Goal: Entertainment & Leisure: Browse casually

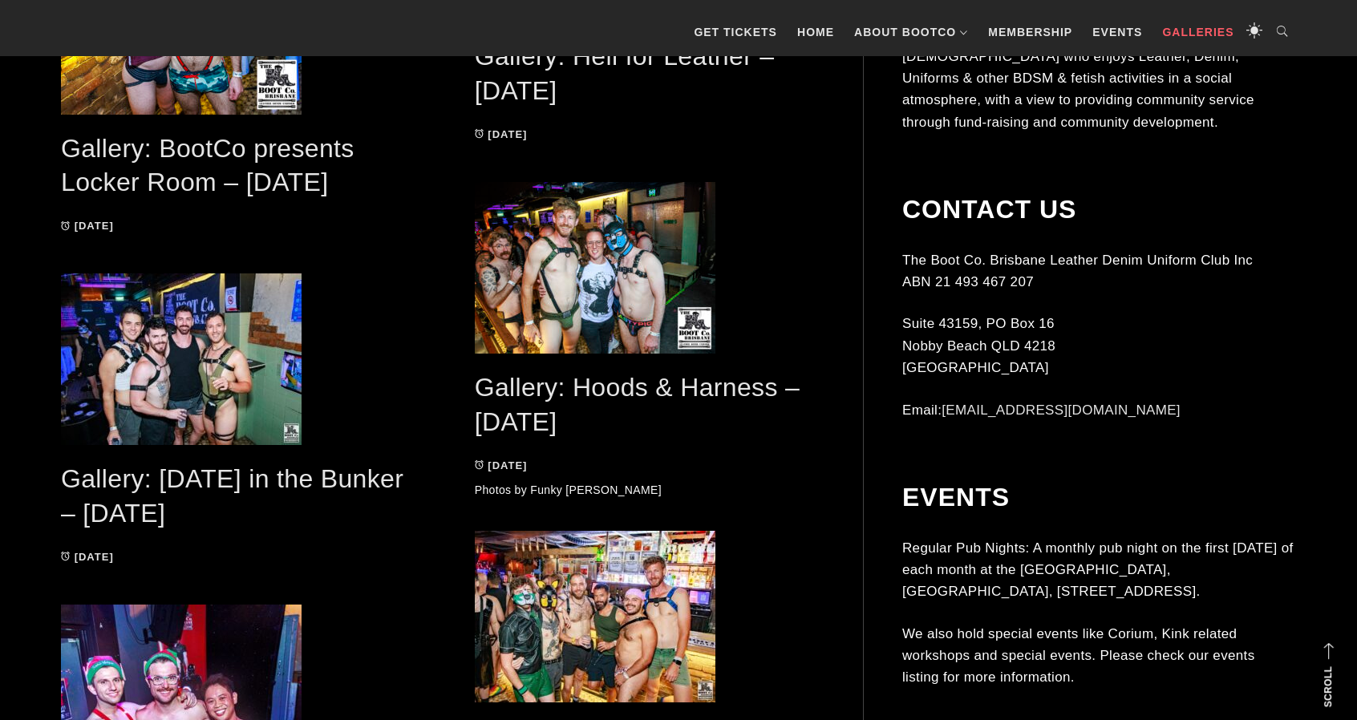
scroll to position [1083, 0]
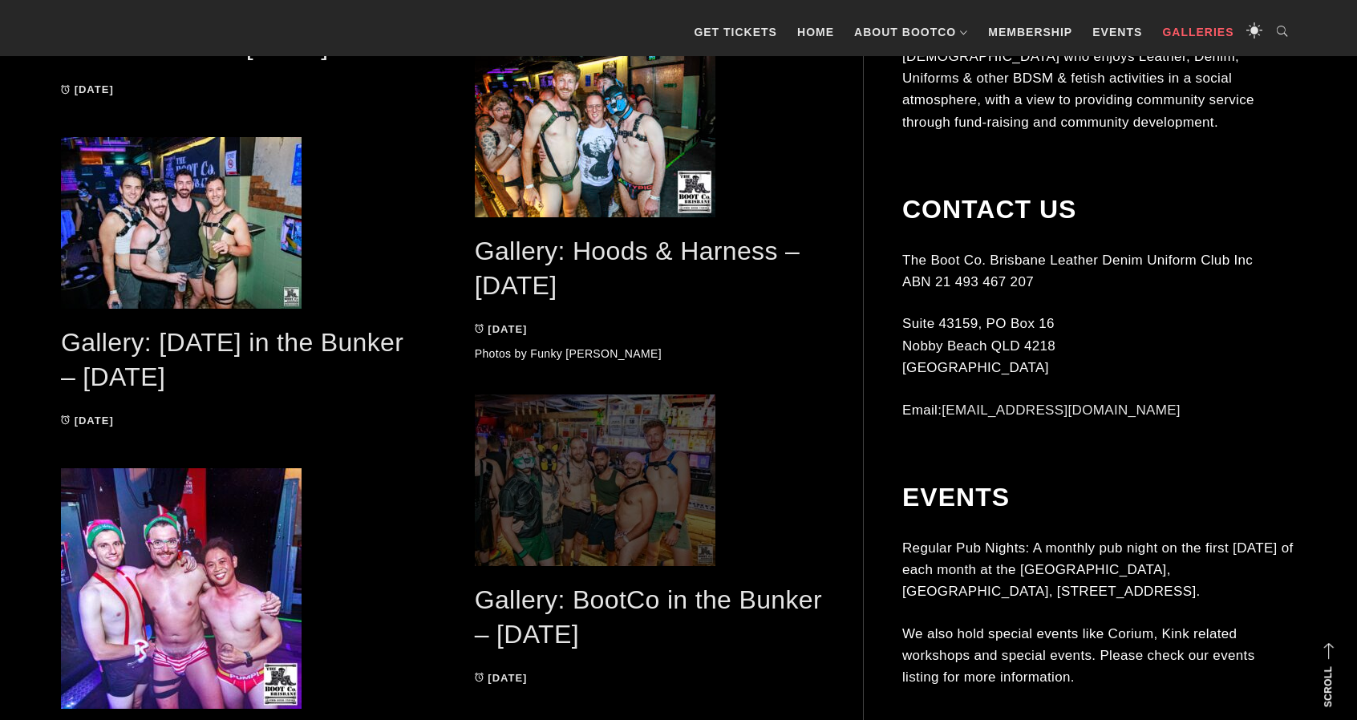
click at [561, 485] on span at bounding box center [650, 481] width 350 height 172
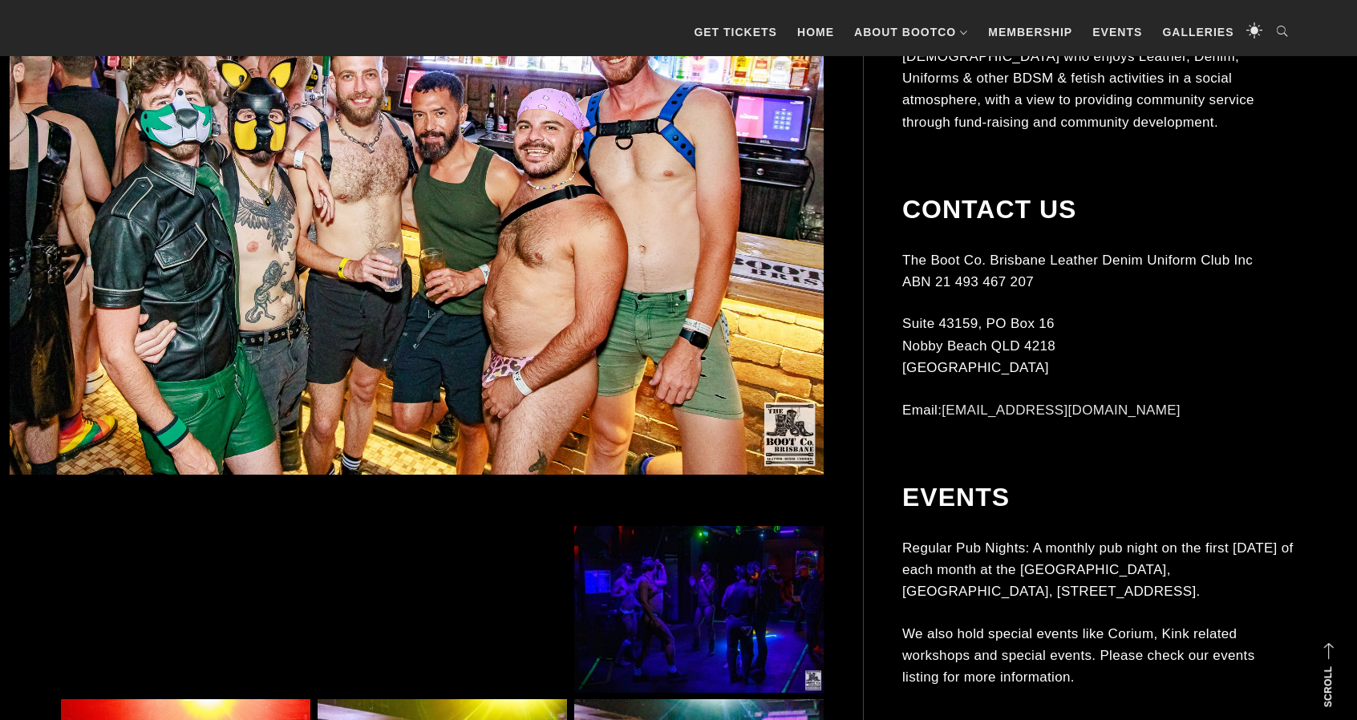
scroll to position [963, 0]
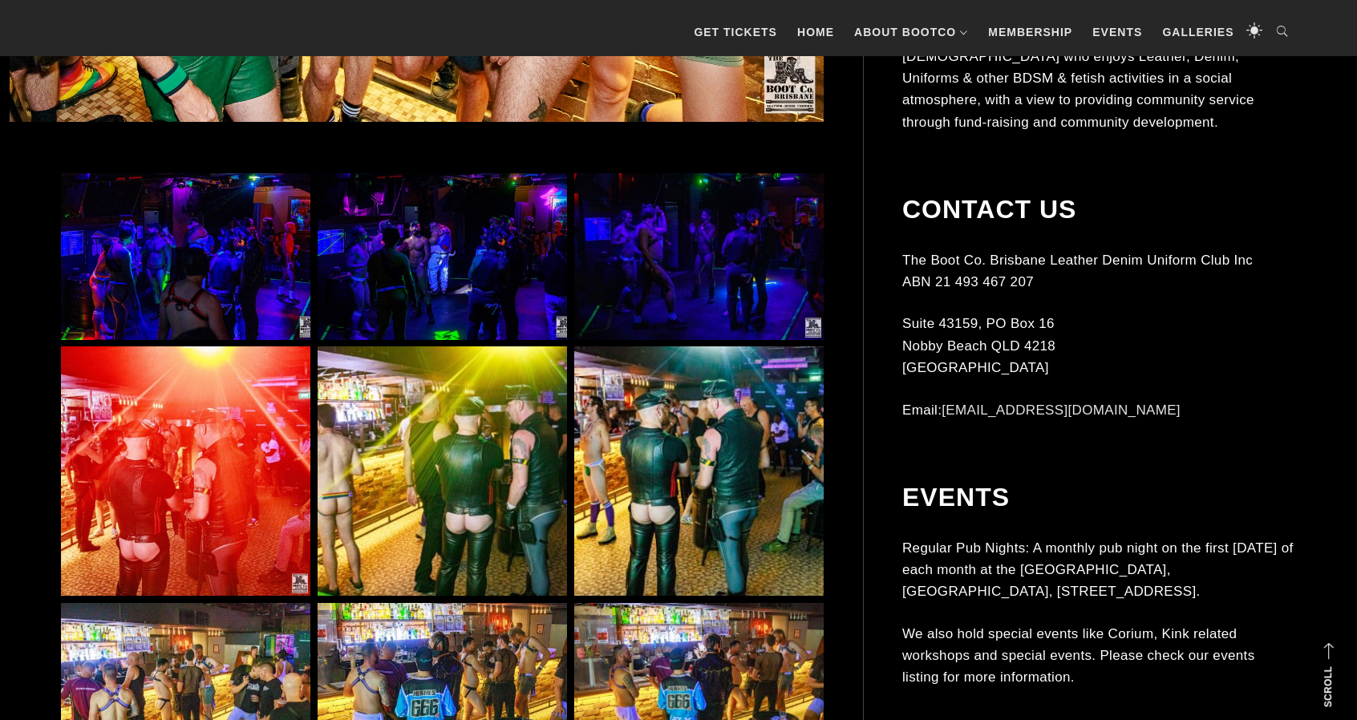
click at [632, 428] on img at bounding box center [698, 471] width 249 height 249
click at [606, 459] on img at bounding box center [698, 471] width 249 height 249
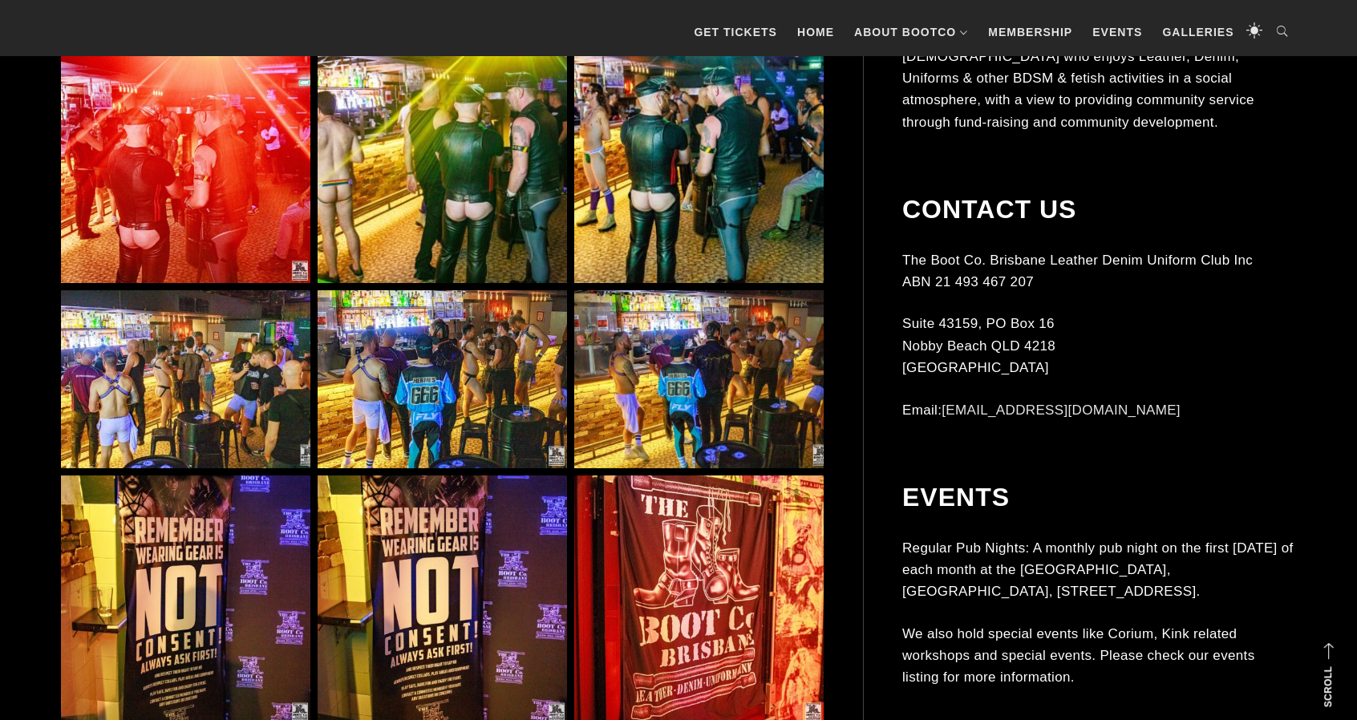
scroll to position [1364, 0]
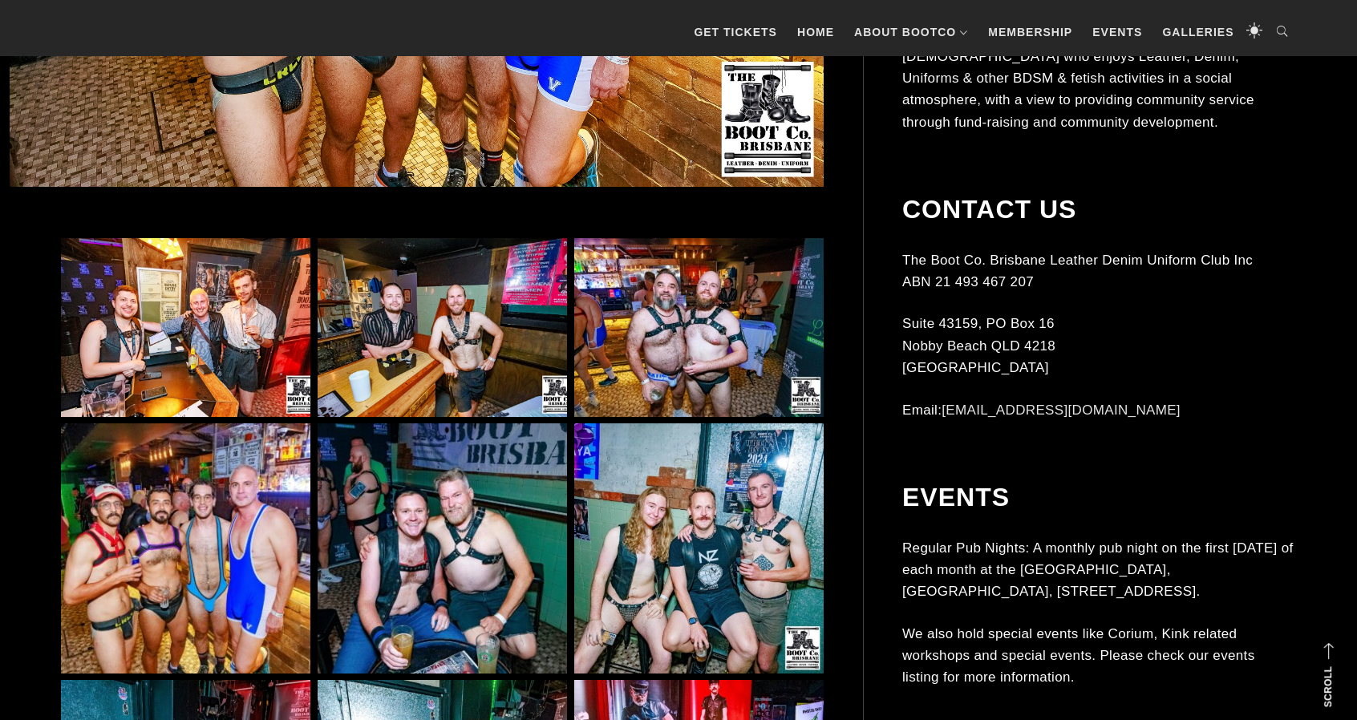
scroll to position [882, 0]
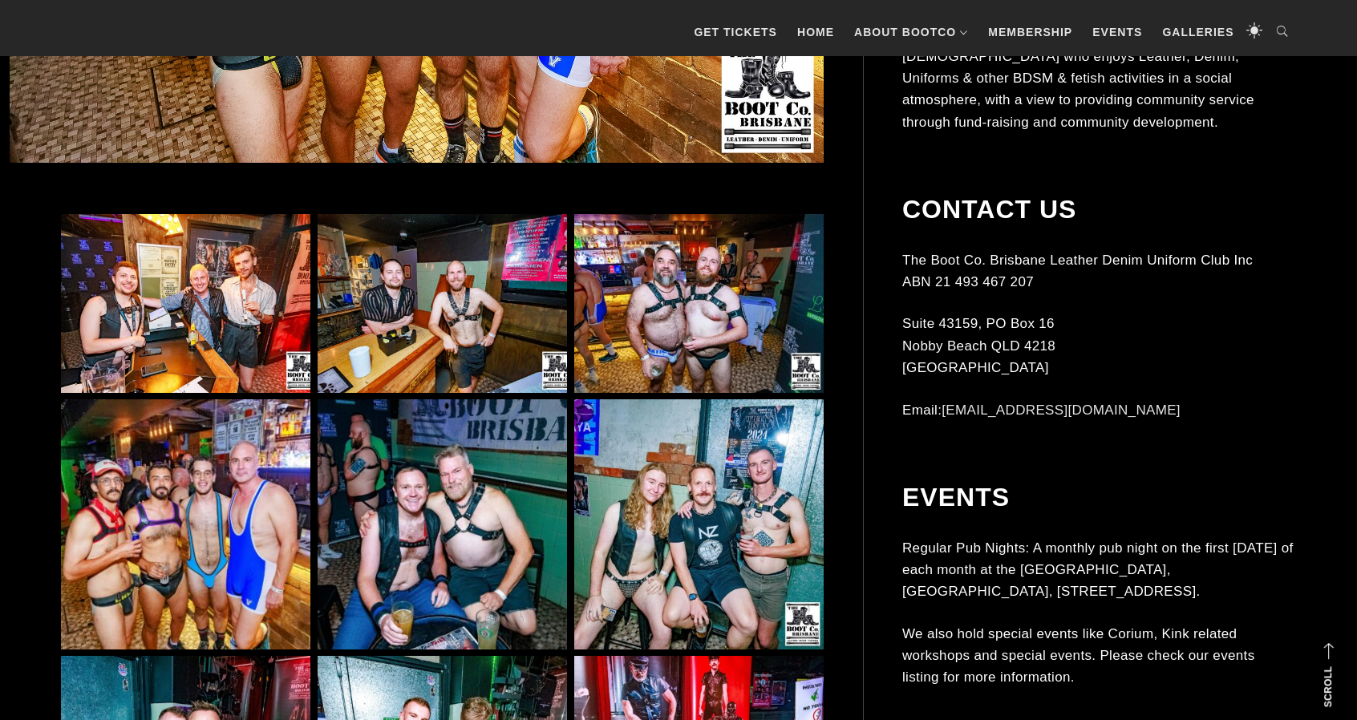
click at [703, 288] on img at bounding box center [698, 303] width 249 height 179
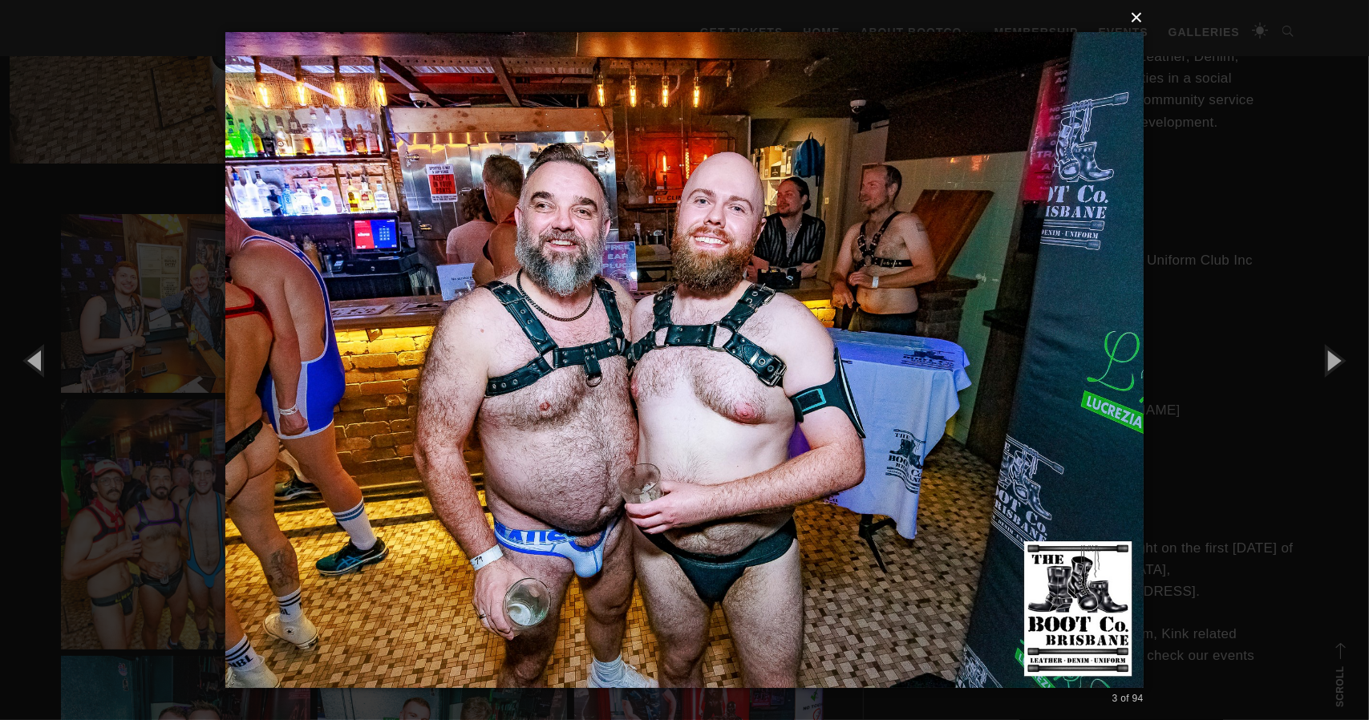
click at [1137, 19] on button "×" at bounding box center [689, 17] width 918 height 35
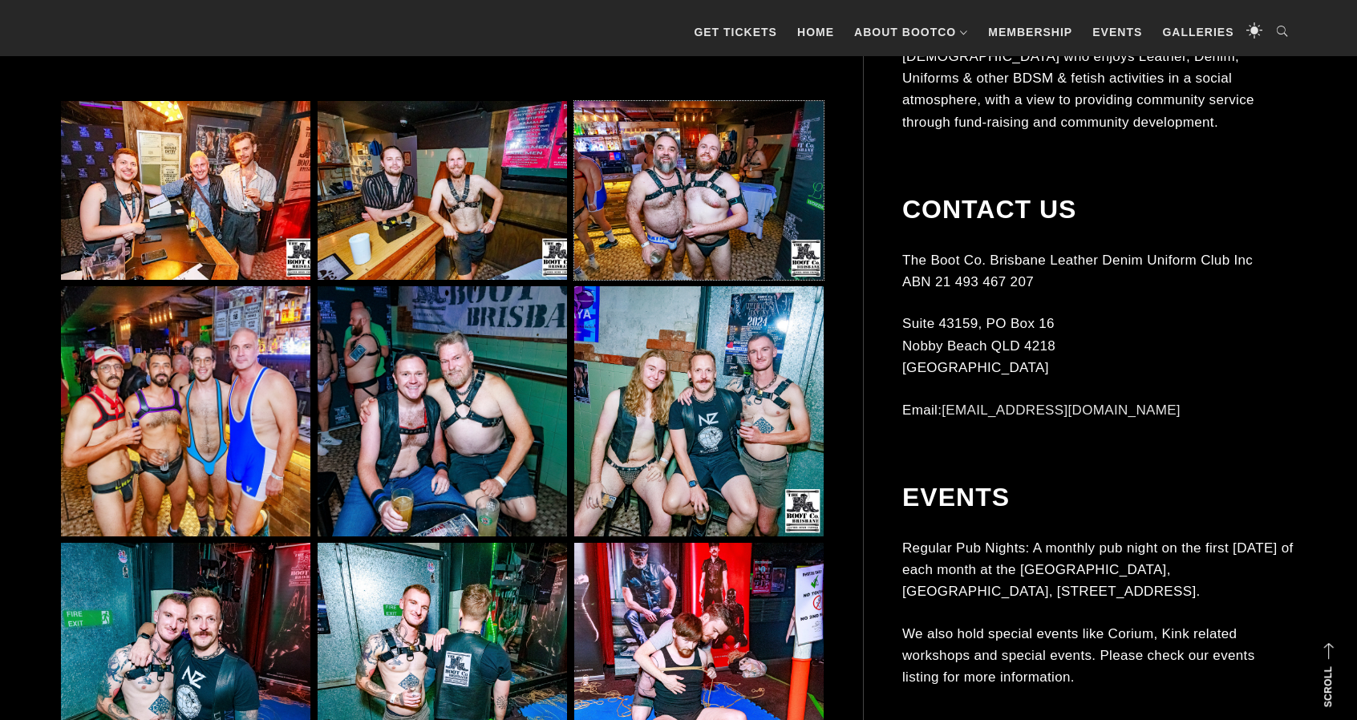
scroll to position [1043, 0]
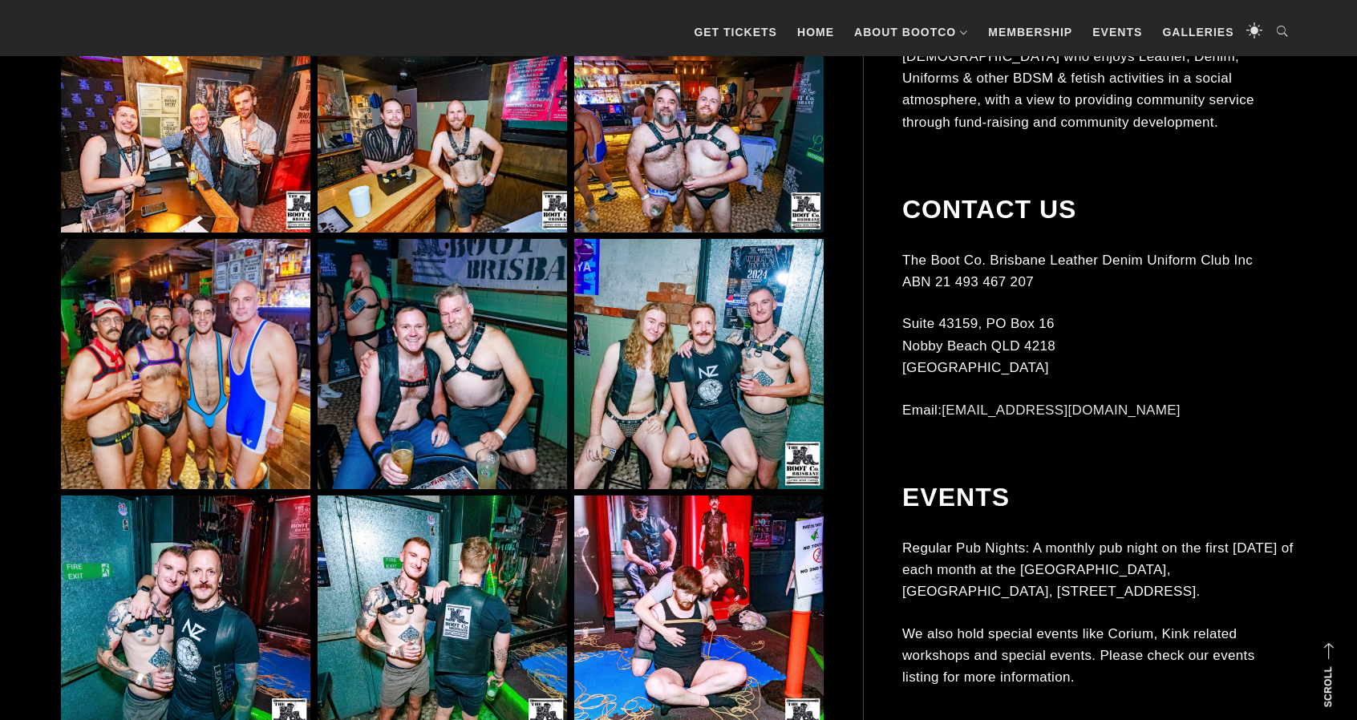
click at [226, 371] on img at bounding box center [185, 363] width 249 height 249
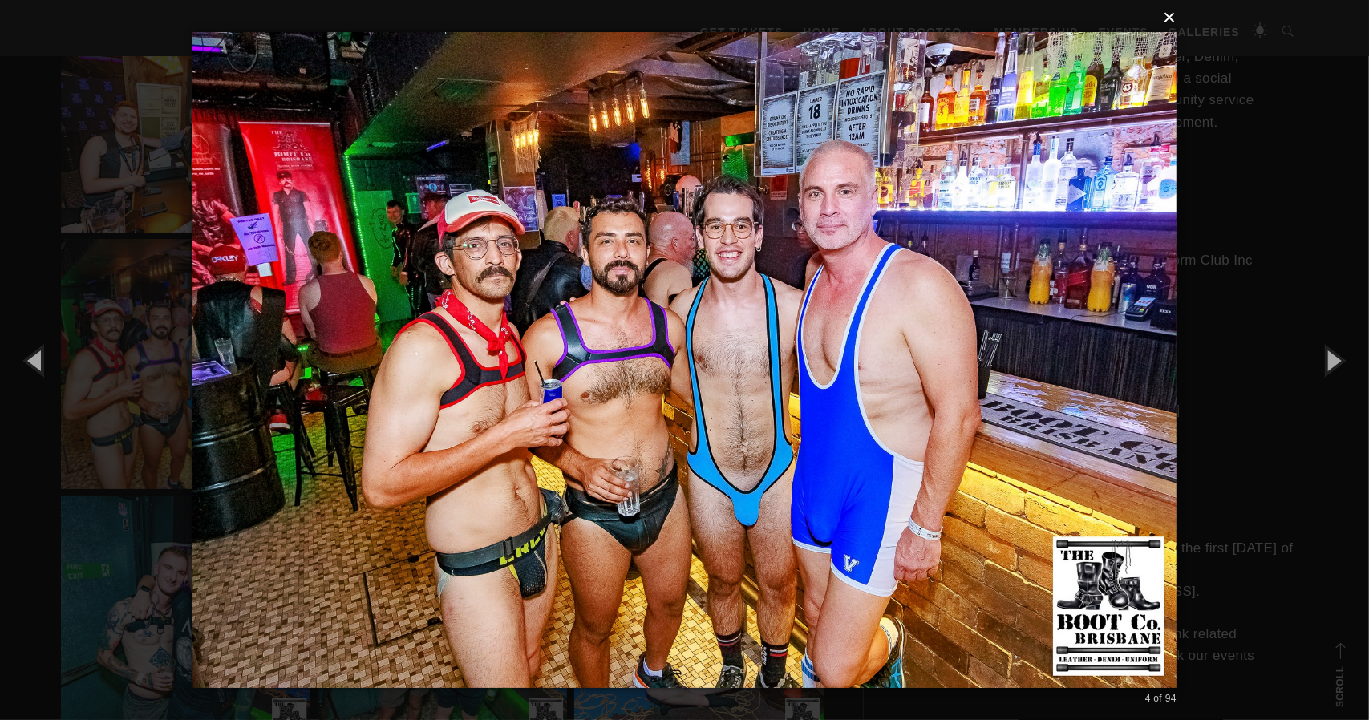
click at [1170, 19] on button "×" at bounding box center [689, 17] width 984 height 35
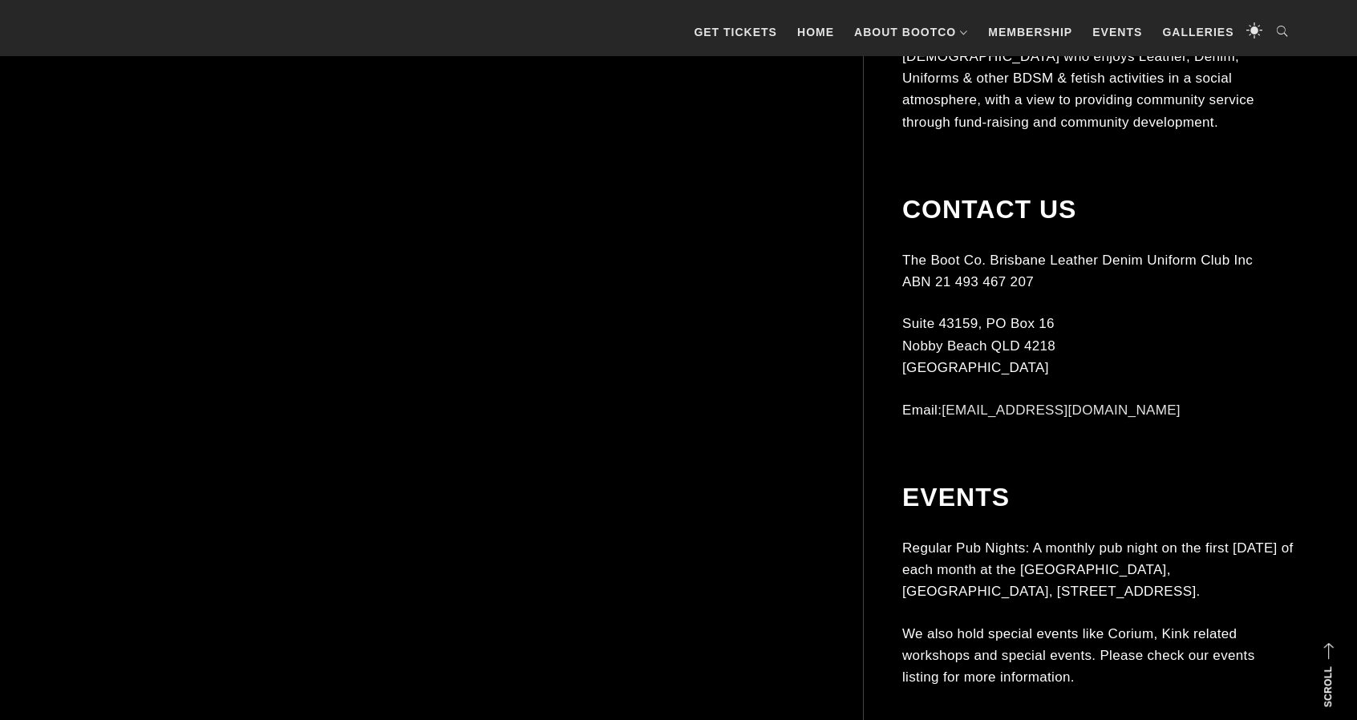
scroll to position [2567, 0]
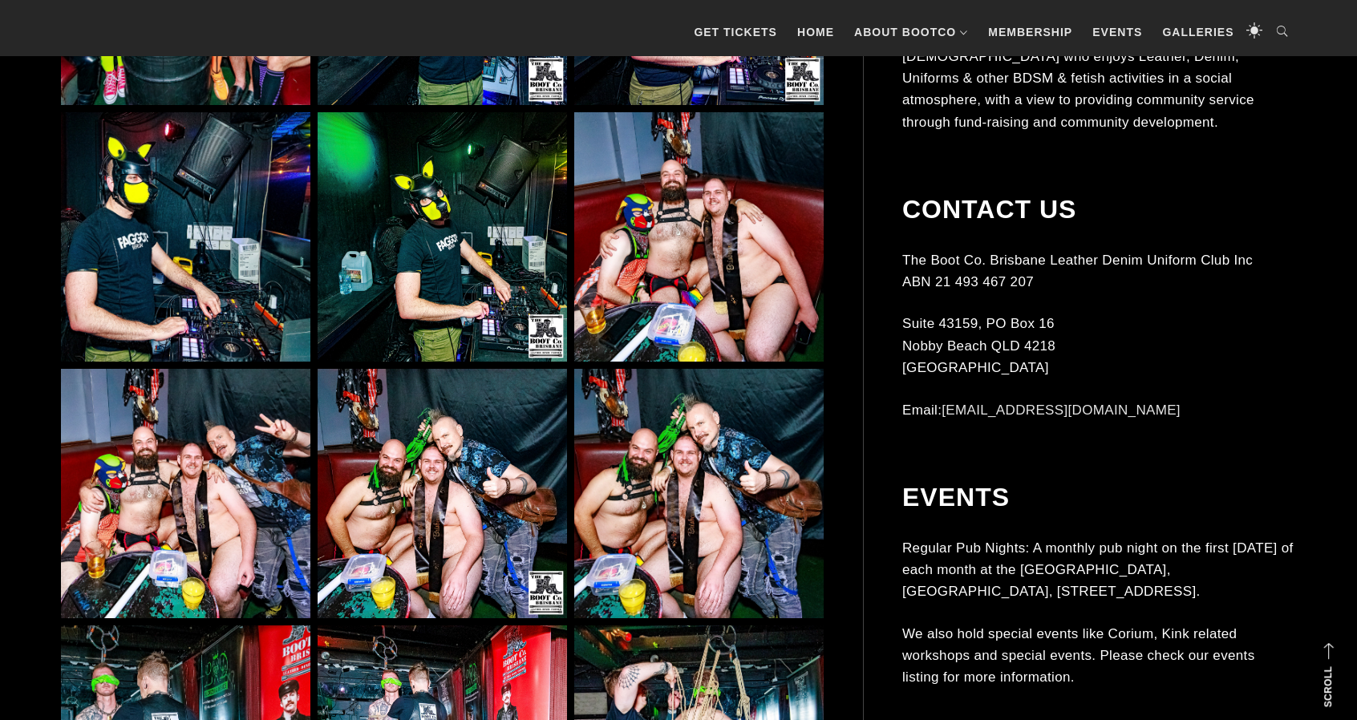
click at [647, 283] on img at bounding box center [698, 236] width 249 height 249
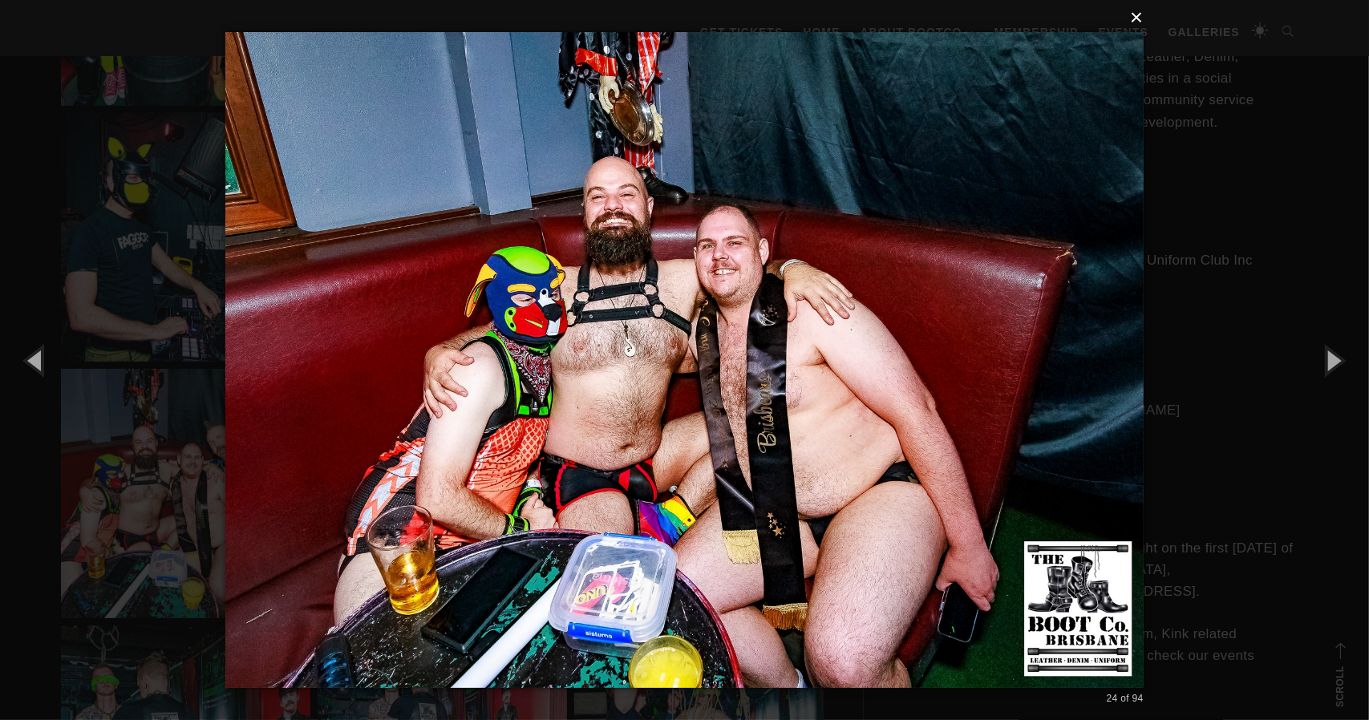
click at [1137, 19] on button "×" at bounding box center [689, 17] width 918 height 35
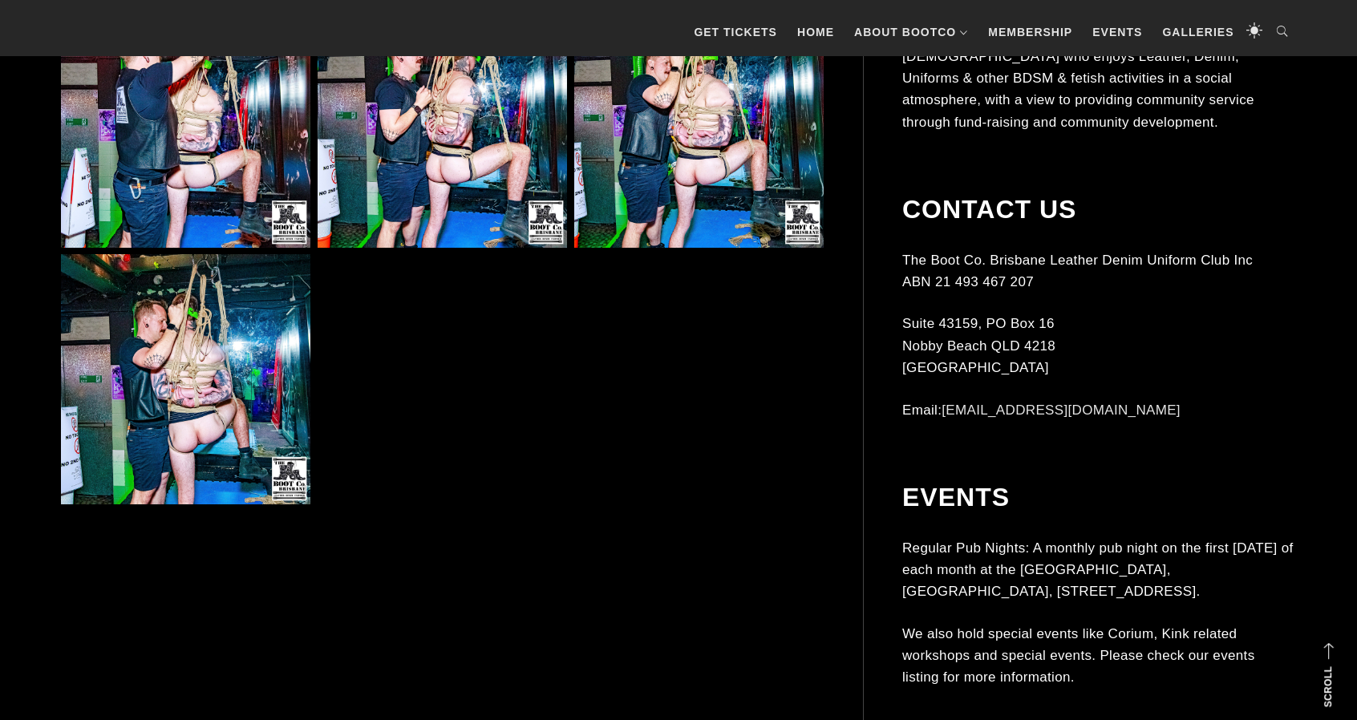
scroll to position [3529, 0]
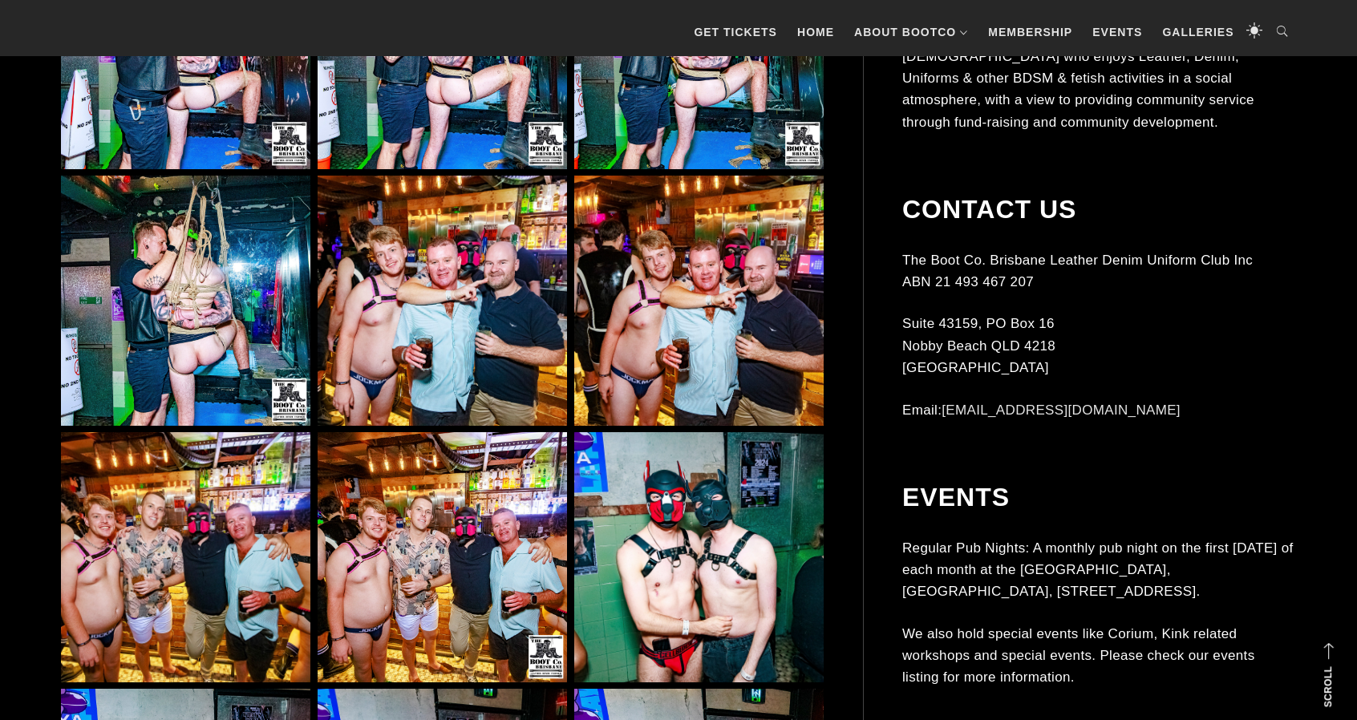
click at [251, 340] on img at bounding box center [185, 300] width 249 height 249
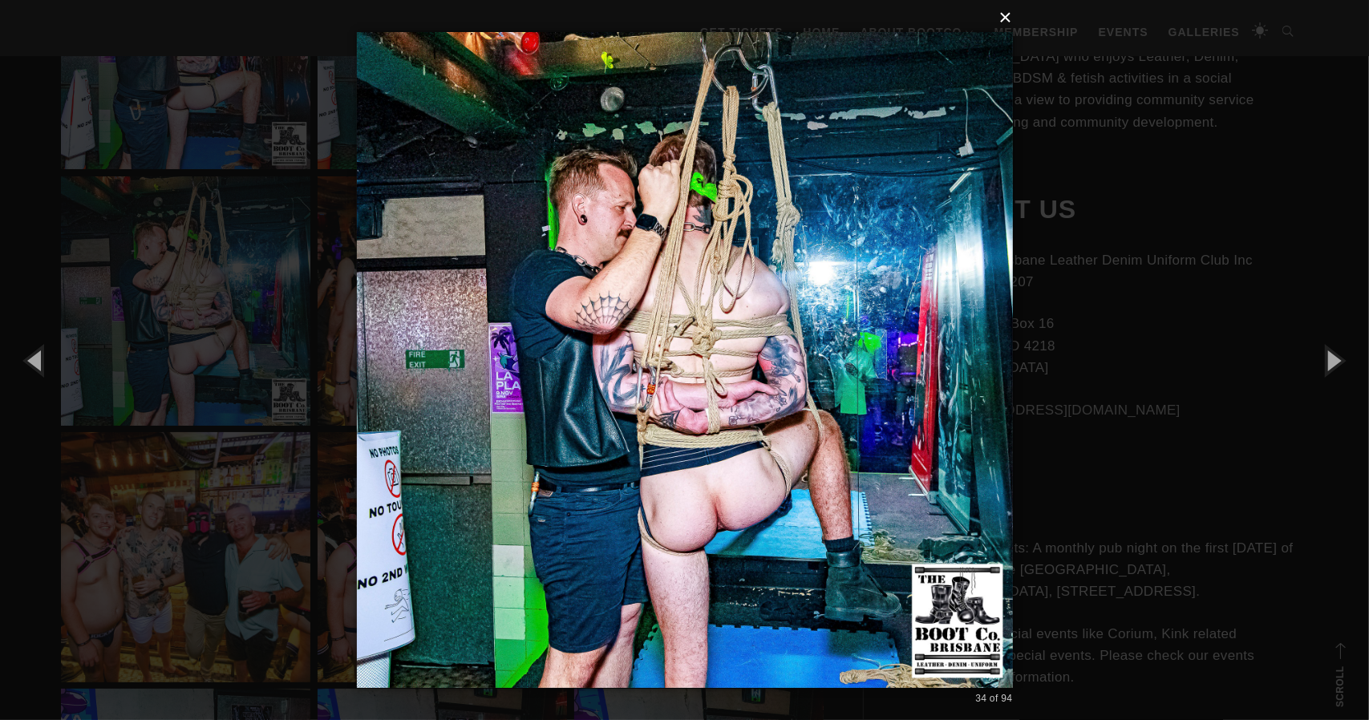
click at [1006, 21] on button "×" at bounding box center [690, 17] width 656 height 35
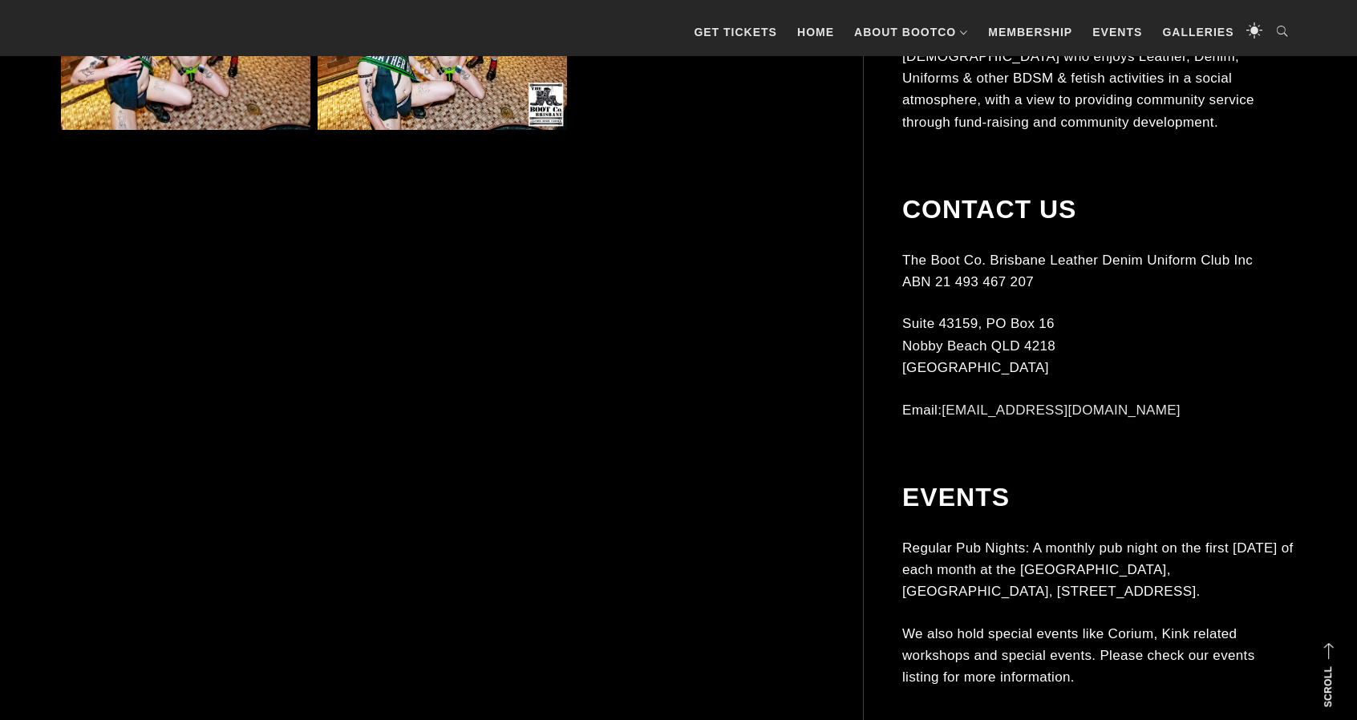
scroll to position [5615, 0]
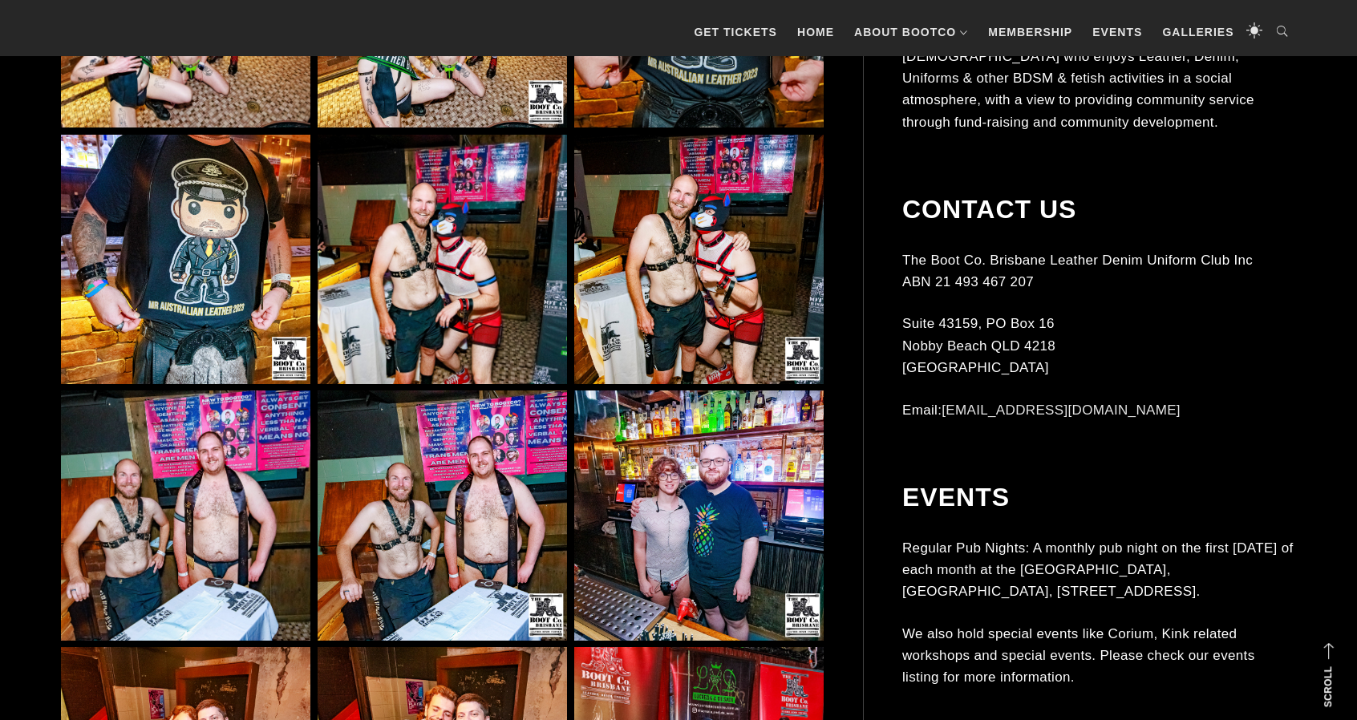
click at [220, 269] on img at bounding box center [185, 259] width 249 height 249
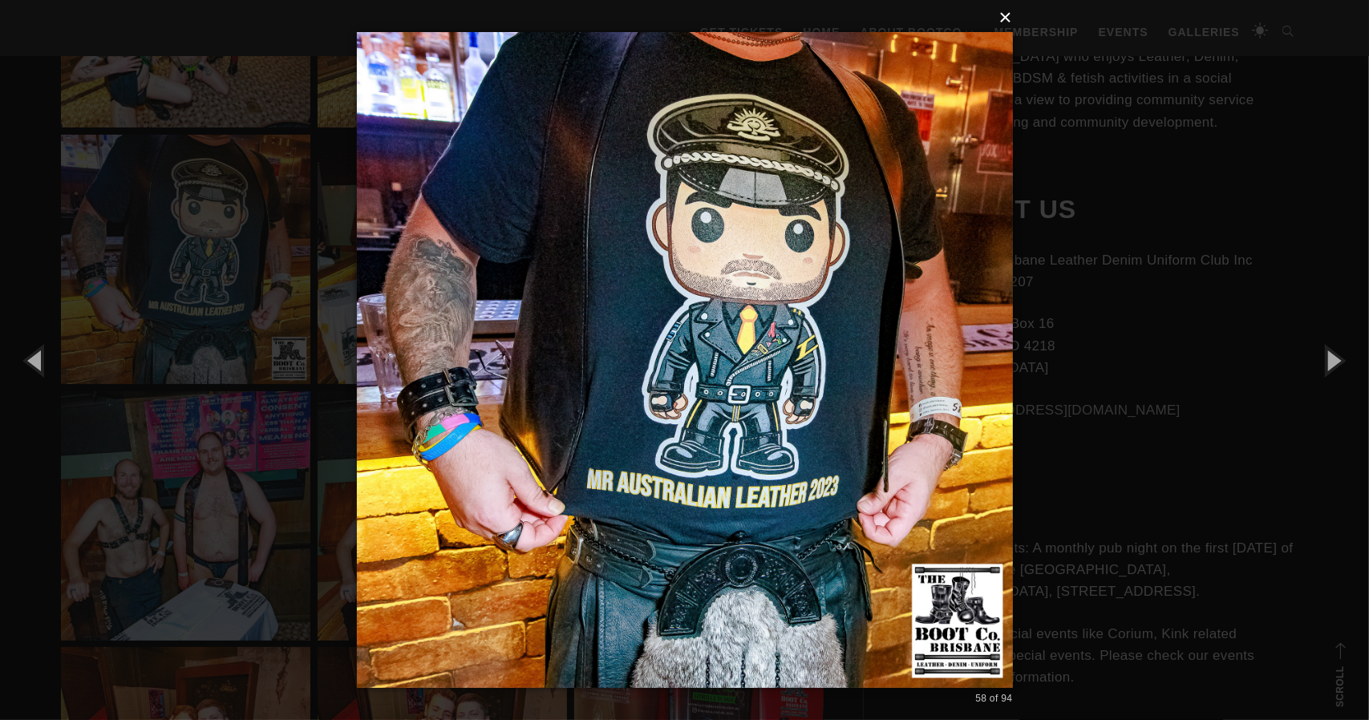
click at [1009, 21] on button "×" at bounding box center [690, 17] width 656 height 35
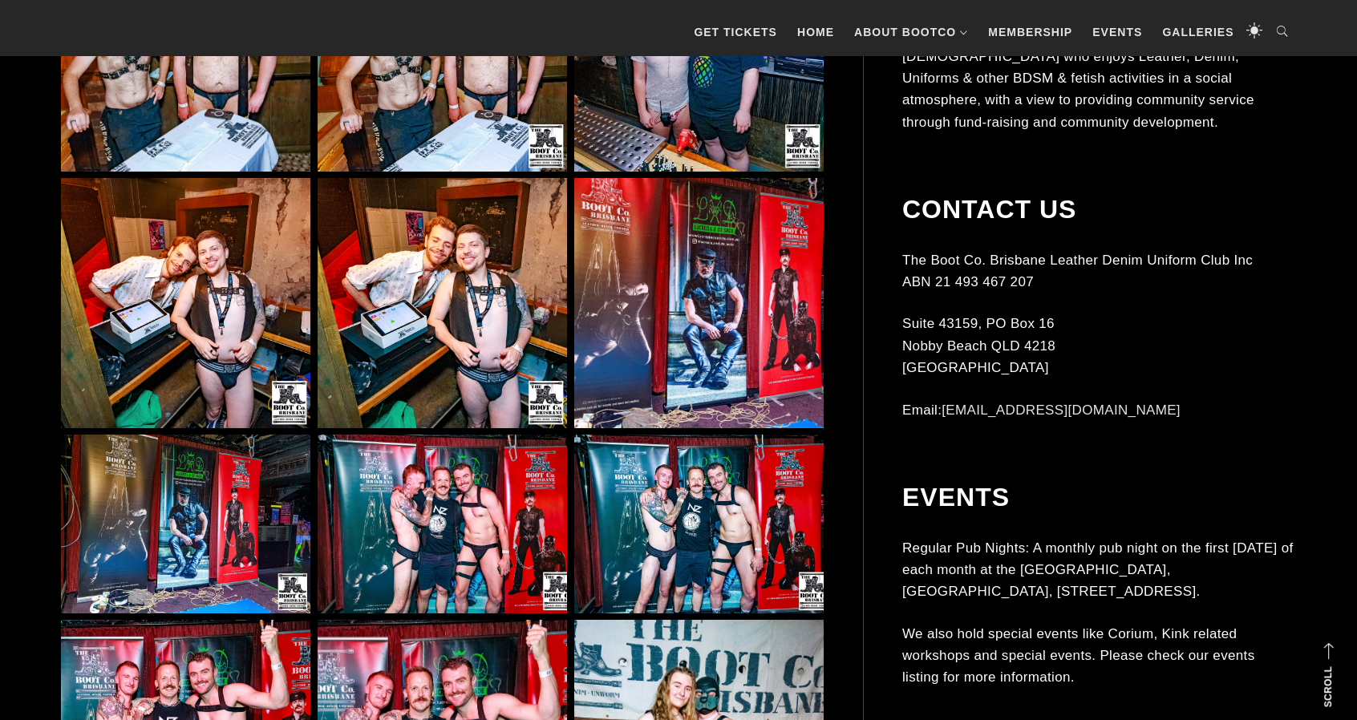
scroll to position [6096, 0]
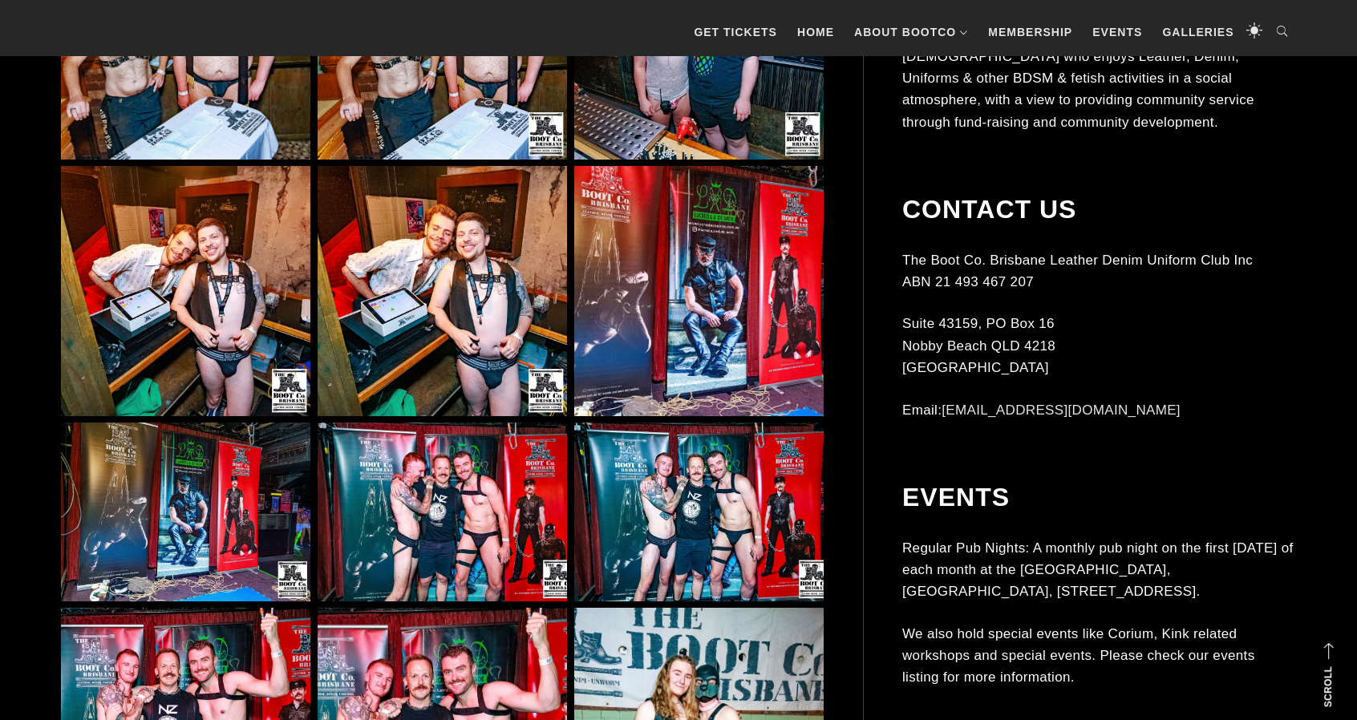
click at [520, 368] on img at bounding box center [442, 290] width 249 height 249
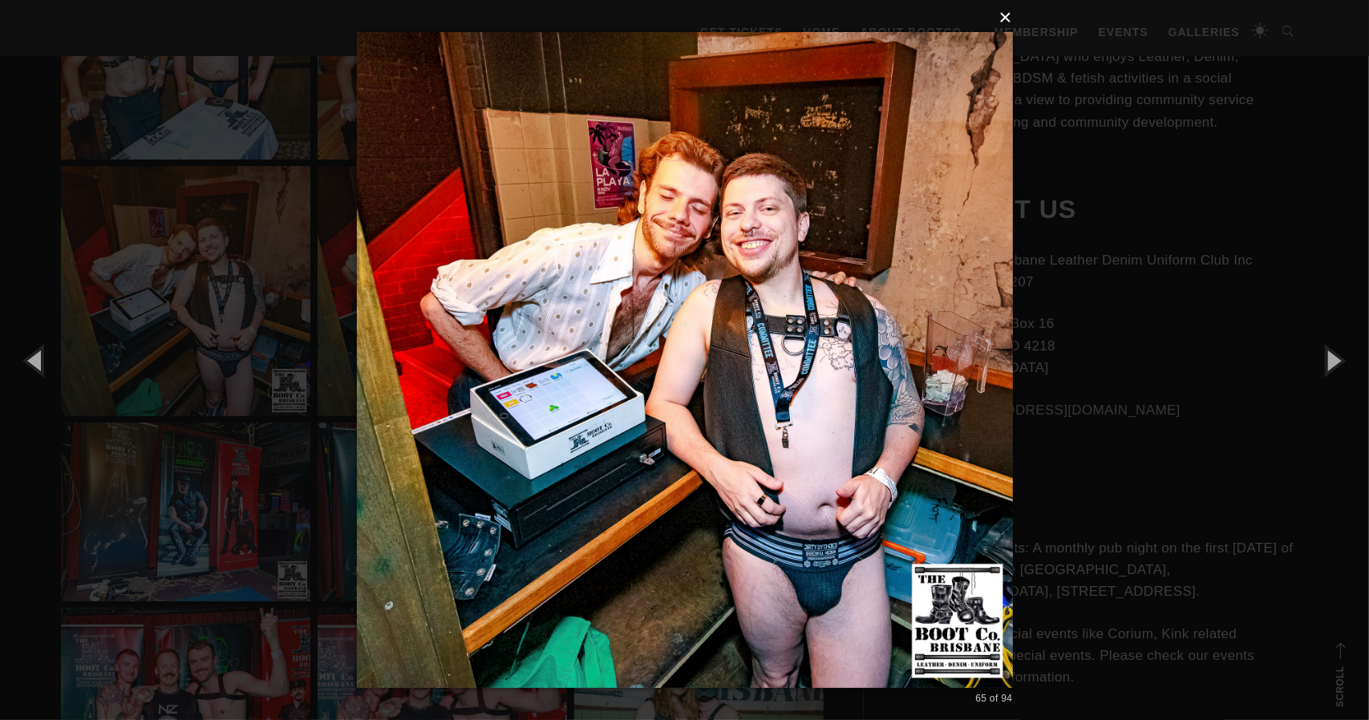
click at [1005, 19] on button "×" at bounding box center [690, 17] width 656 height 35
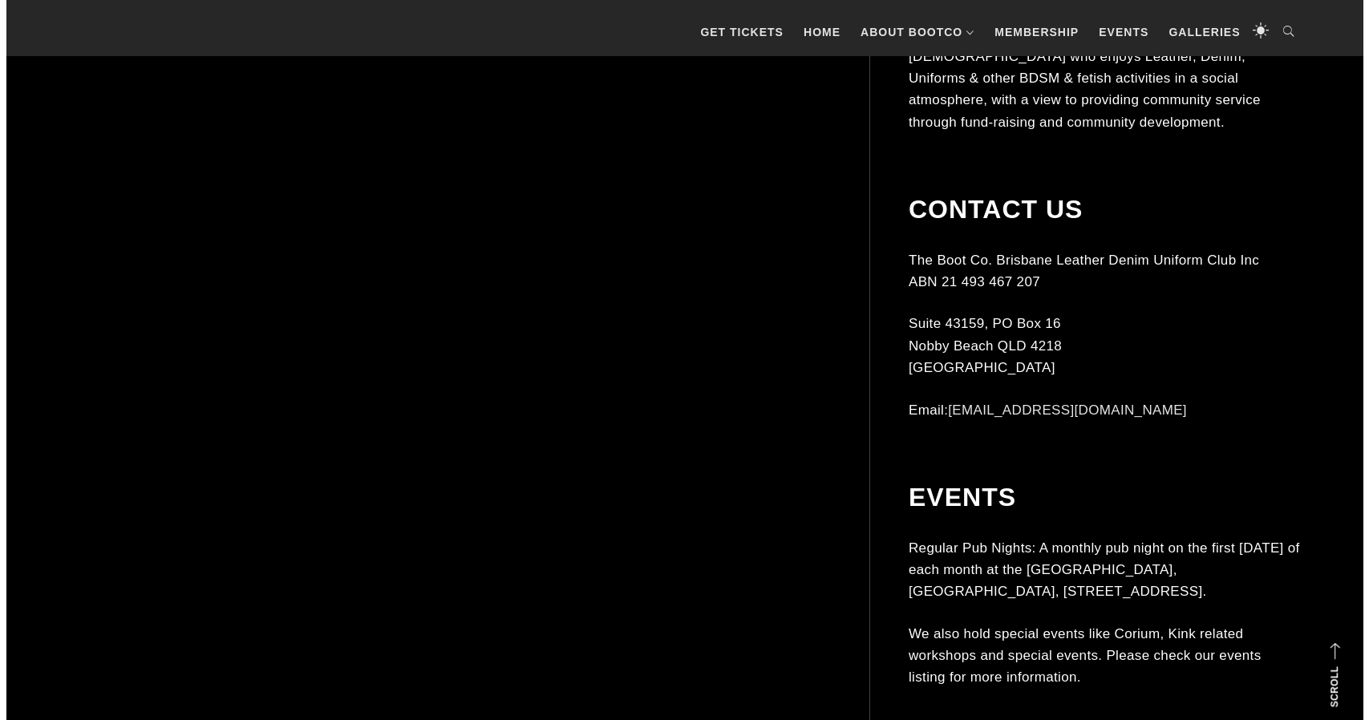
scroll to position [7780, 0]
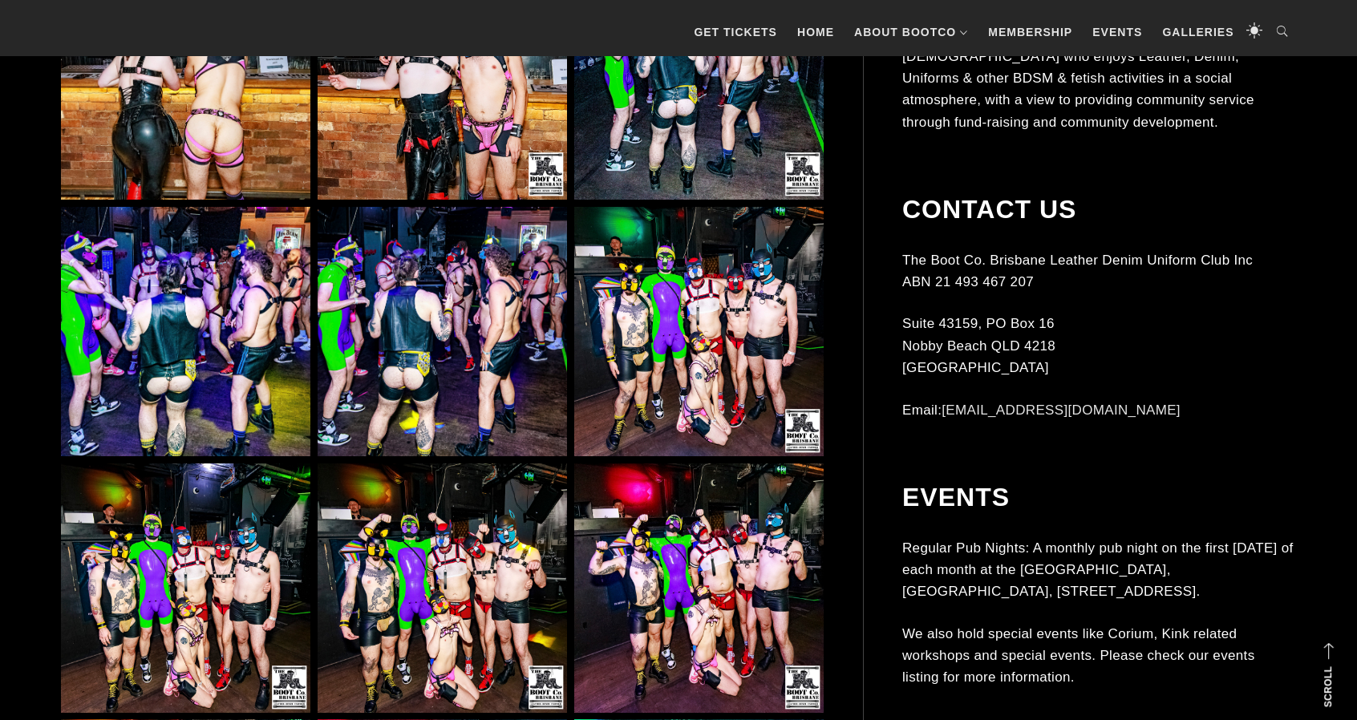
click at [498, 139] on img at bounding box center [442, 74] width 249 height 249
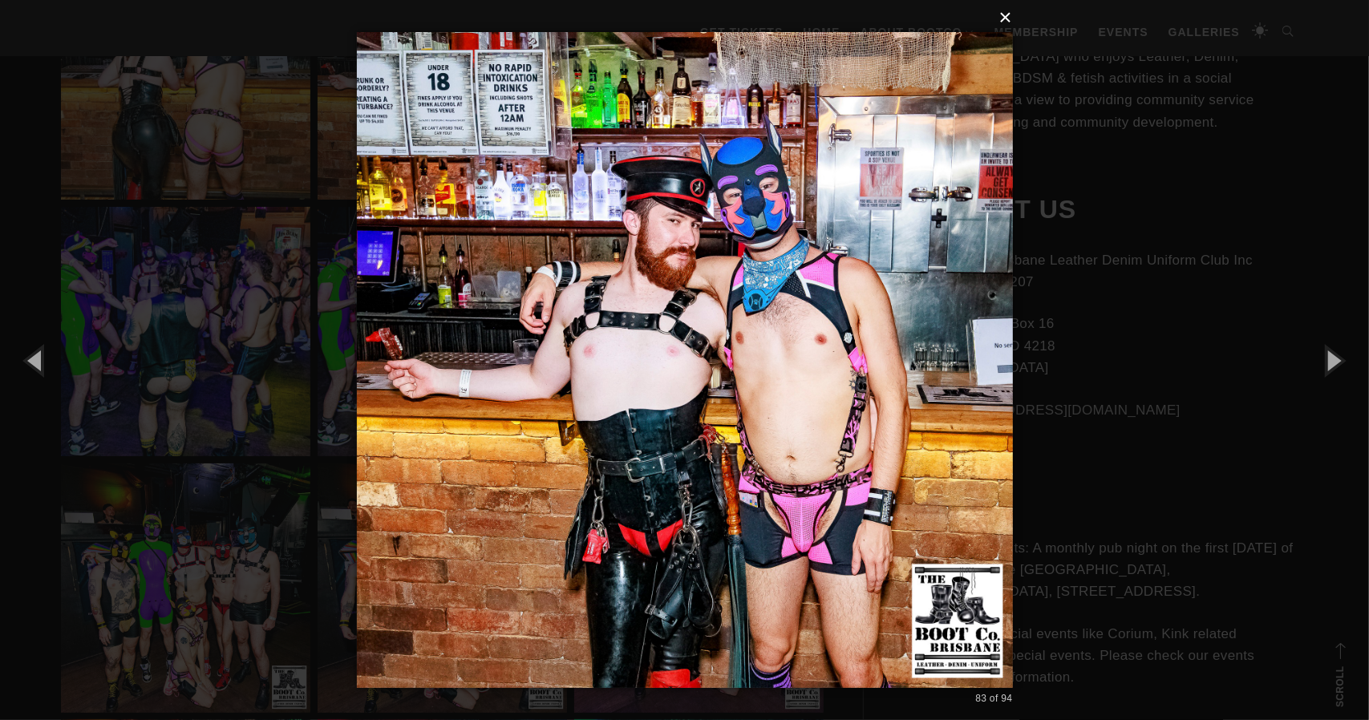
click at [1011, 24] on button "×" at bounding box center [690, 17] width 656 height 35
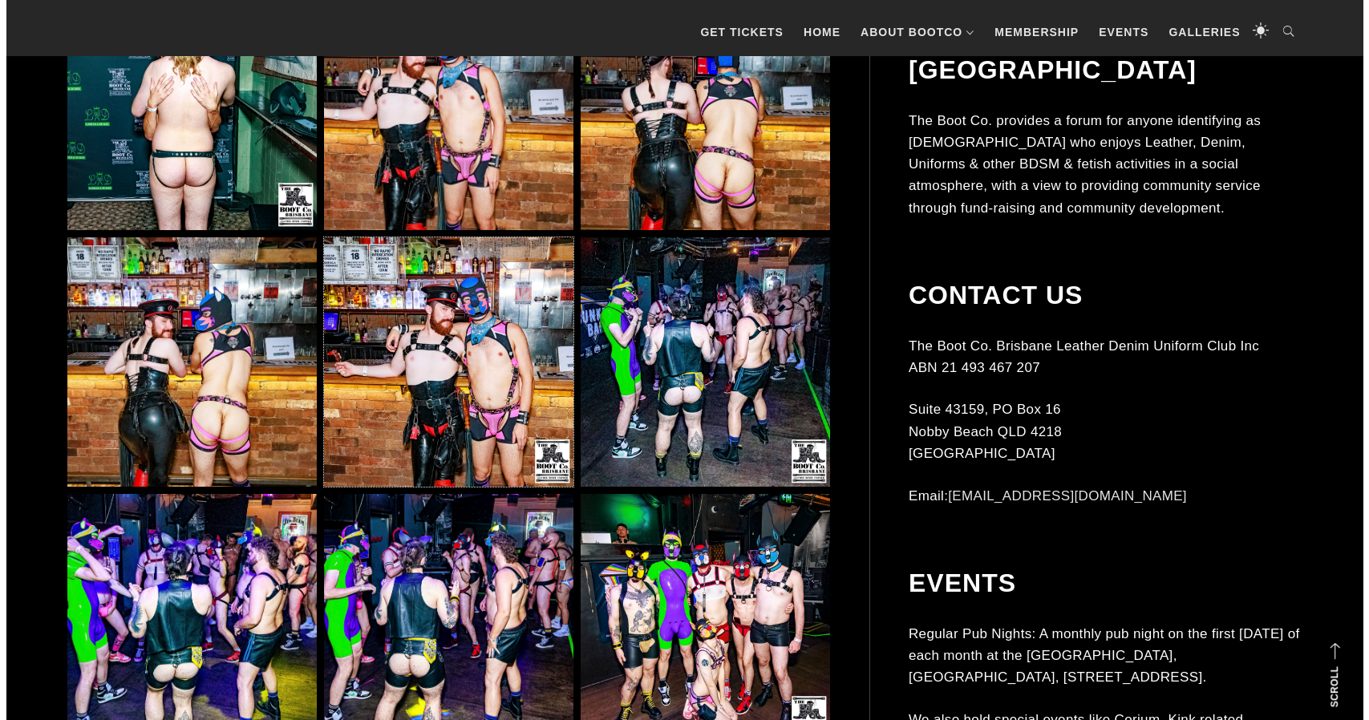
scroll to position [7492, 0]
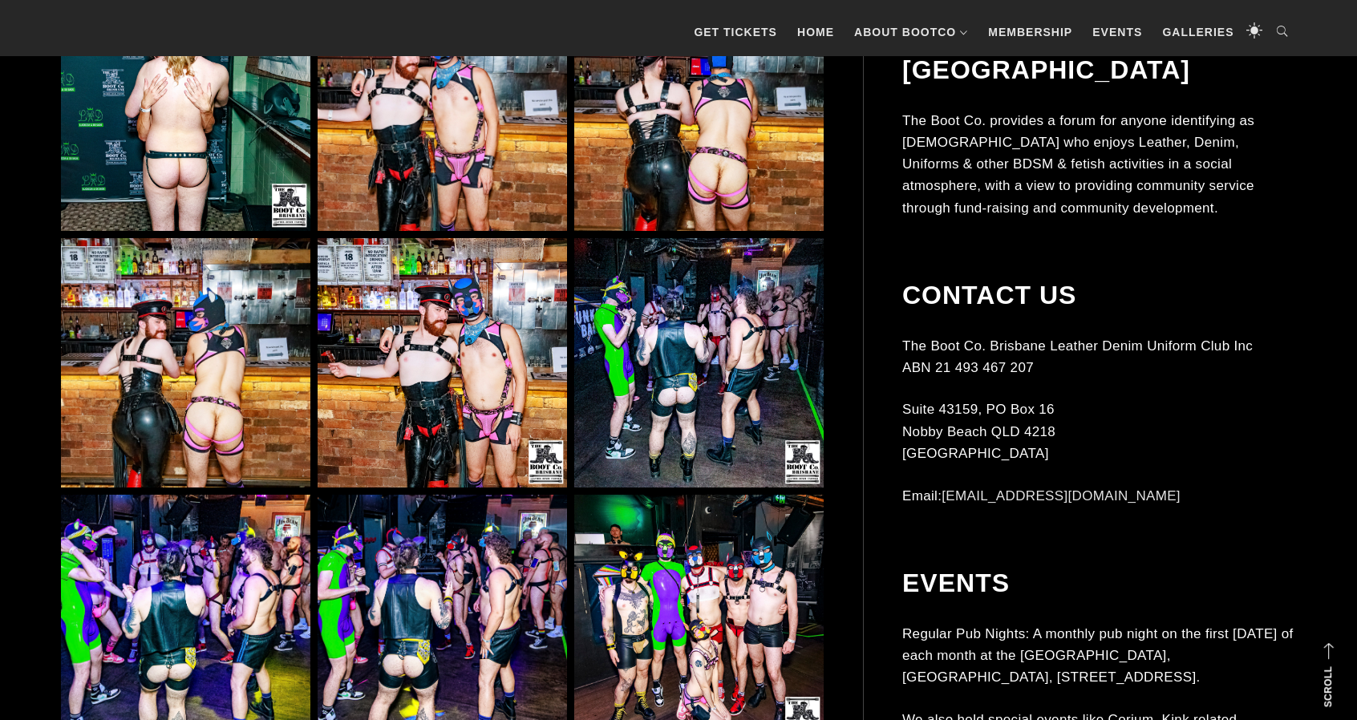
click at [474, 160] on img at bounding box center [442, 106] width 249 height 249
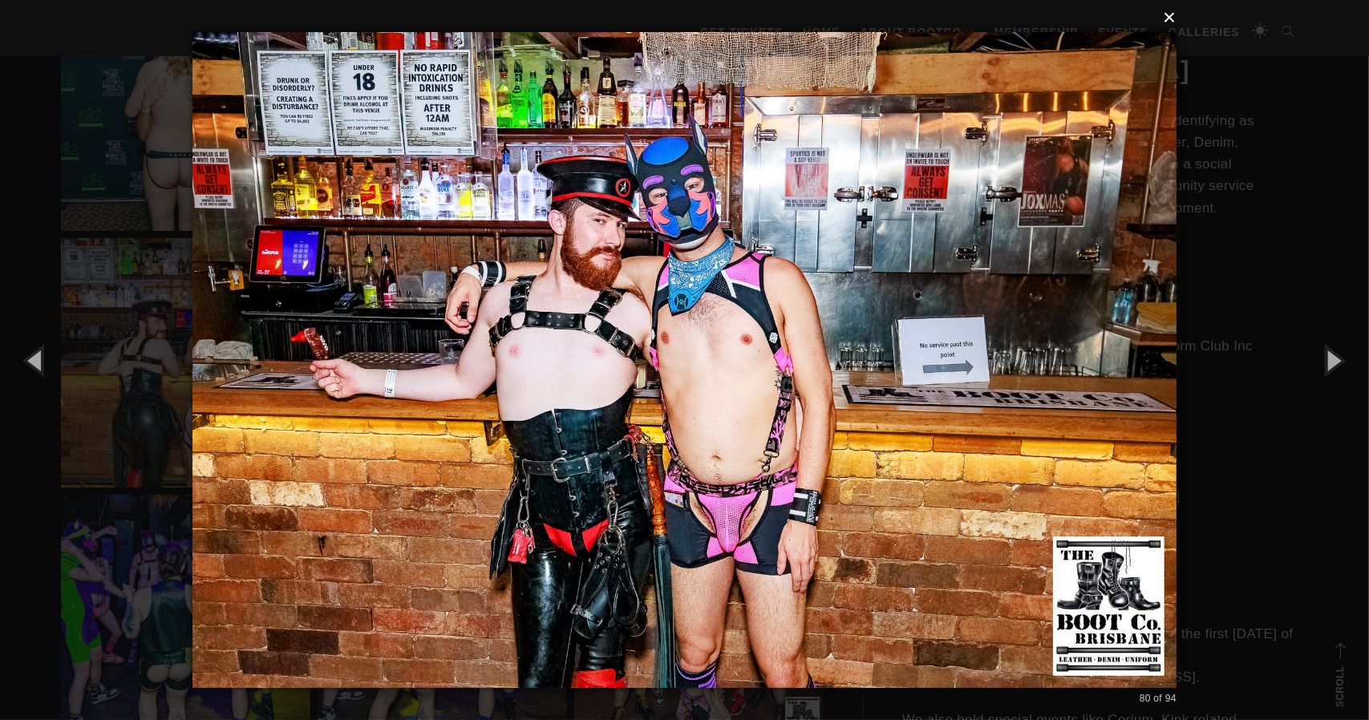
click at [1173, 20] on button "×" at bounding box center [689, 17] width 984 height 35
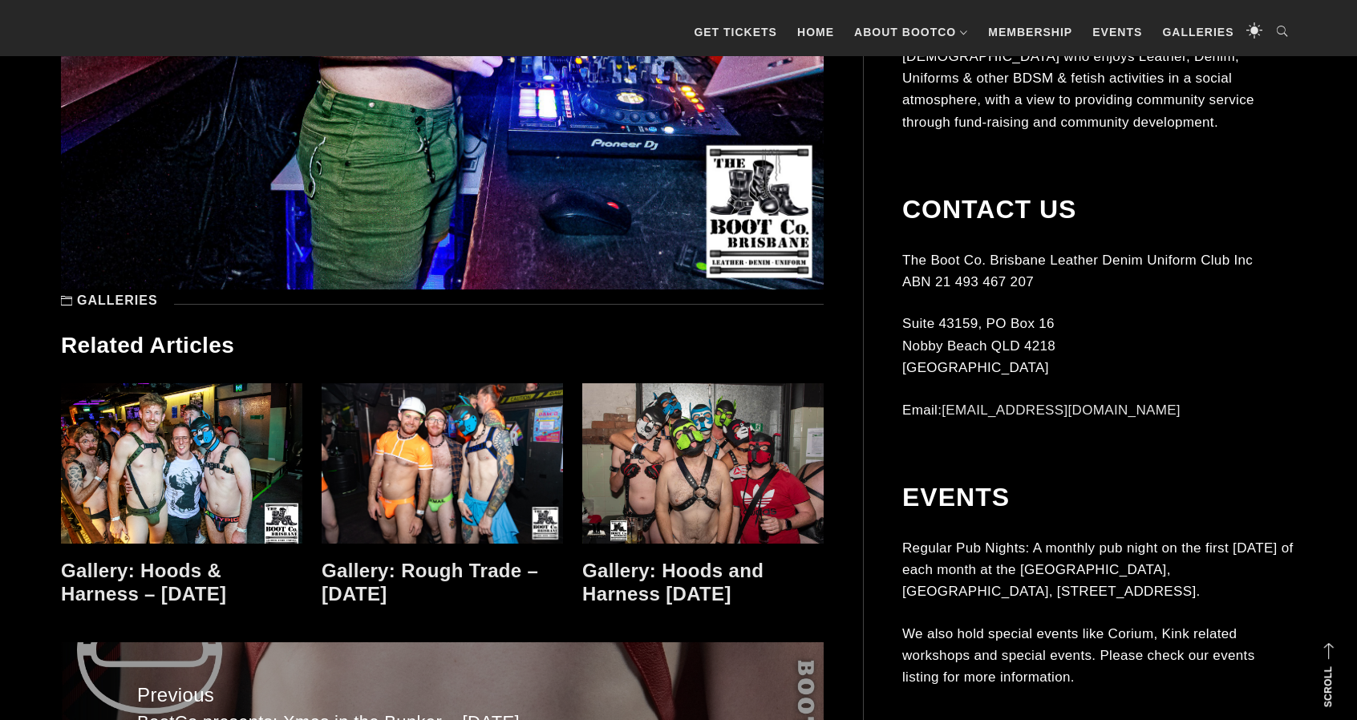
scroll to position [9482, 0]
